Goal: Information Seeking & Learning: Compare options

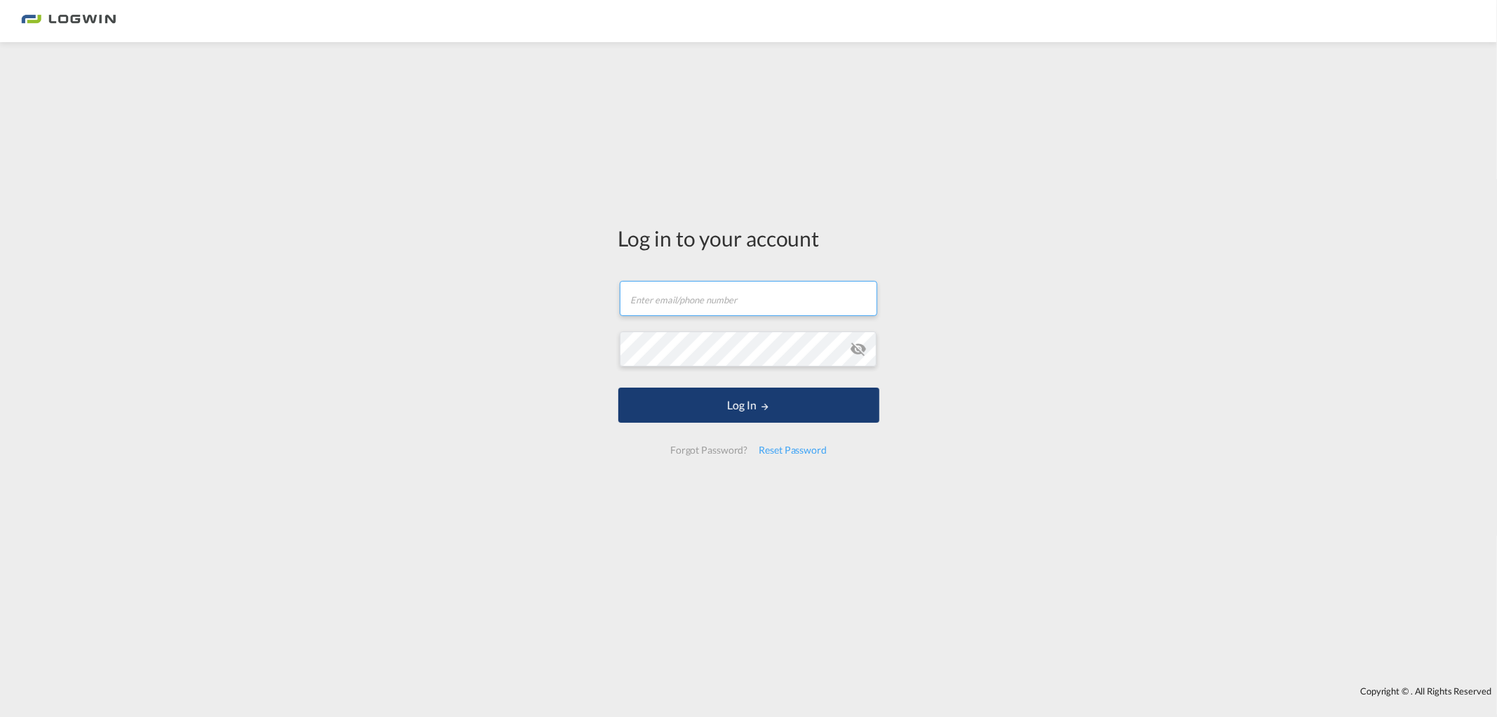
type input "[PERSON_NAME][EMAIL_ADDRESS][DOMAIN_NAME]"
click at [834, 389] on button "Log In" at bounding box center [748, 404] width 261 height 35
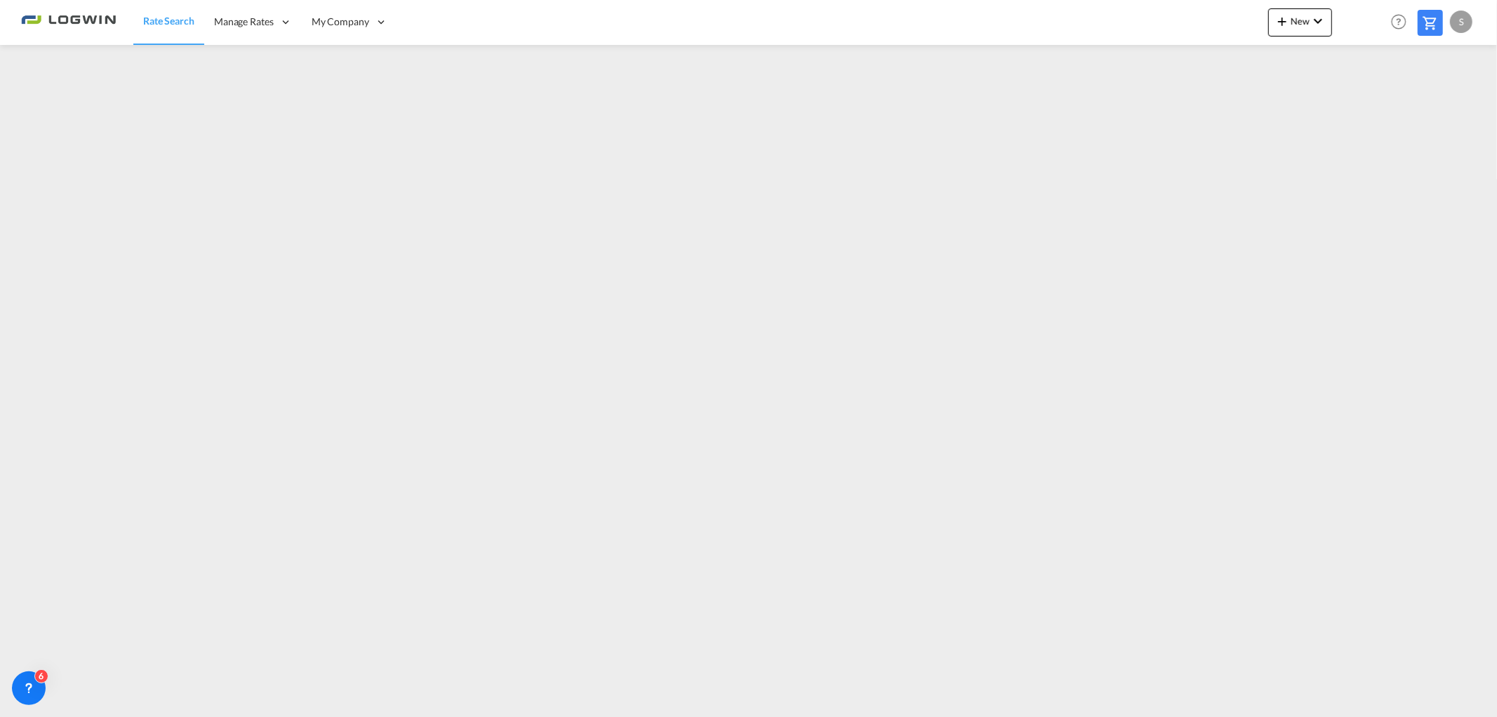
click at [173, 713] on md-content "Rate Search Manage Rates My Rate Files Sell Rates Shared Rates My Company" at bounding box center [748, 358] width 1497 height 717
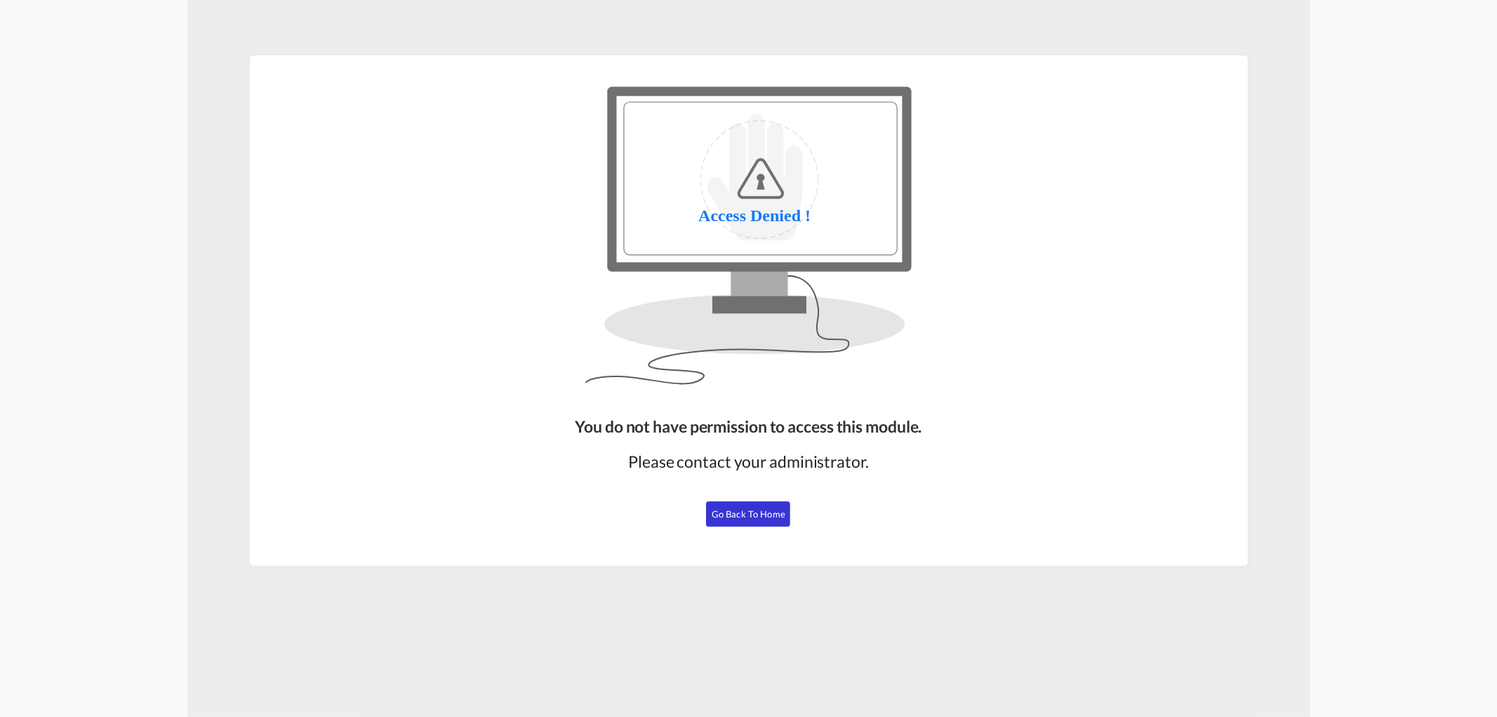
click at [752, 526] on div "You do not have permission to access this module. Please contact your administr…" at bounding box center [748, 484] width 358 height 151
click at [748, 510] on span "Go Back to Home" at bounding box center [749, 513] width 74 height 11
